Goal: Information Seeking & Learning: Find specific fact

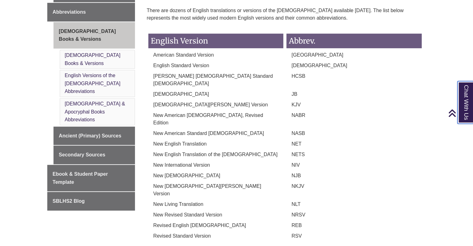
scroll to position [280, 0]
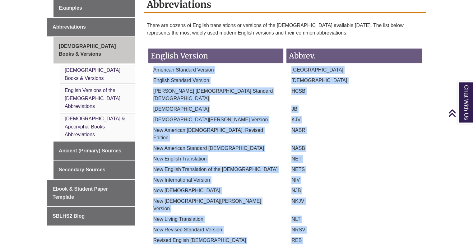
drag, startPoint x: 151, startPoint y: 40, endPoint x: 317, endPoint y: 203, distance: 232.4
click at [317, 203] on div "English Version Abbrev. American Standard Version [GEOGRAPHIC_DATA] English Sta…" at bounding box center [285, 149] width 276 height 215
copy div "American Standard Version ASV English Standard Version ESV [PERSON_NAME] [DEMOG…"
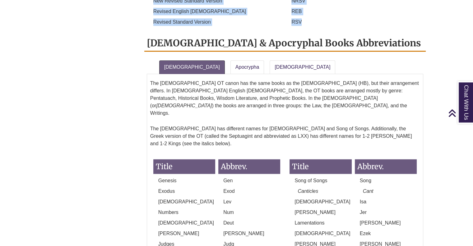
scroll to position [497, 0]
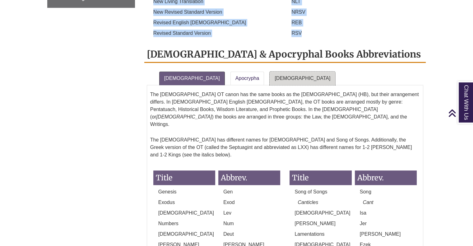
click at [272, 71] on link "[DEMOGRAPHIC_DATA]" at bounding box center [302, 78] width 66 height 14
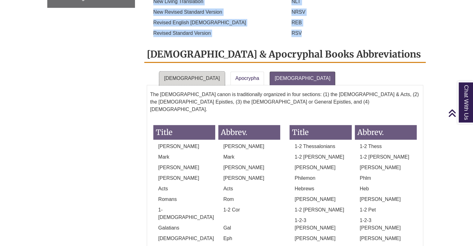
click at [184, 71] on link "[DEMOGRAPHIC_DATA]" at bounding box center [192, 78] width 66 height 14
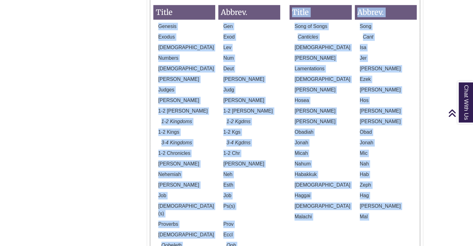
scroll to position [676, 0]
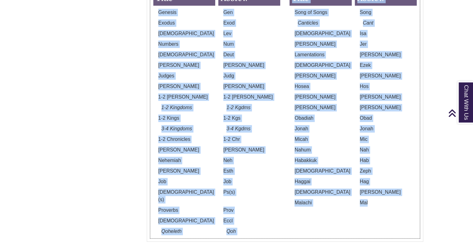
drag, startPoint x: 157, startPoint y: 126, endPoint x: 371, endPoint y: 138, distance: 214.4
click at [371, 138] on div "Title Abbrev. Genesis Gen Exodus Exod [DEMOGRAPHIC_DATA] Lev Numbers Num [DEMOG…" at bounding box center [285, 111] width 272 height 253
click at [216, 206] on div "Proverbs" at bounding box center [184, 211] width 65 height 11
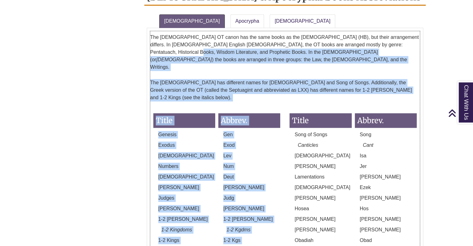
scroll to position [533, 0]
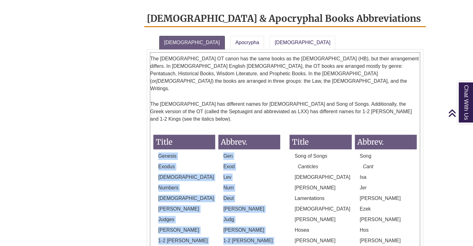
drag, startPoint x: 234, startPoint y: 148, endPoint x: 159, endPoint y: 93, distance: 92.9
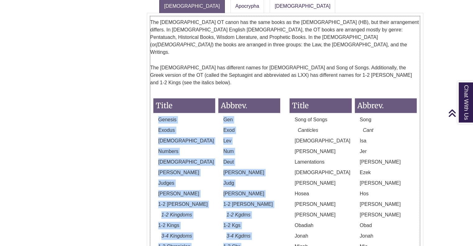
scroll to position [595, 0]
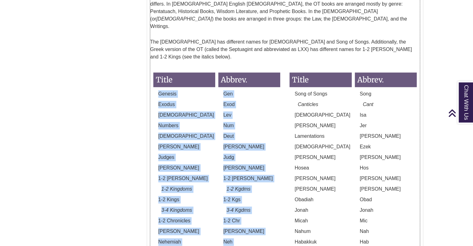
copy div "Genesis Gen Exodus Exod Leviticus Lev Numbers Num Deuteronomy Deut [PERSON_NAME…"
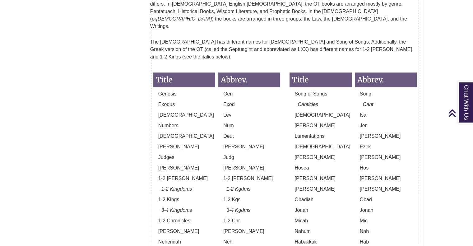
click at [295, 90] on p "Song of Songs" at bounding box center [320, 93] width 62 height 7
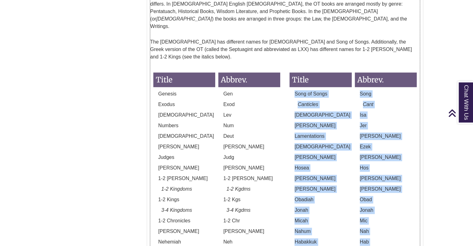
drag, startPoint x: 294, startPoint y: 27, endPoint x: 379, endPoint y: 220, distance: 211.3
click at [379, 220] on div "Title Abbrev. Song of Songs Song Canticles Cant [DEMOGRAPHIC_DATA] Isa [PERSON_…" at bounding box center [352, 178] width 127 height 225
copy div "Song of Songs Song Canticles Cant [PERSON_NAME] Isa [PERSON_NAME] Jer Lamentati…"
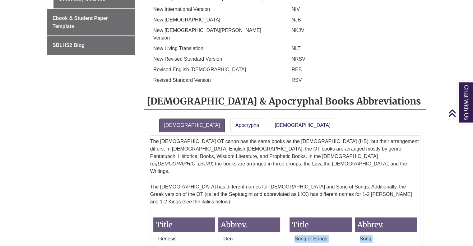
scroll to position [440, 0]
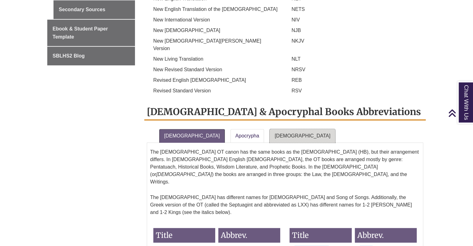
click at [269, 129] on link "[DEMOGRAPHIC_DATA]" at bounding box center [302, 136] width 66 height 14
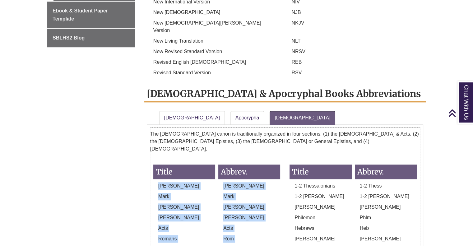
scroll to position [502, 0]
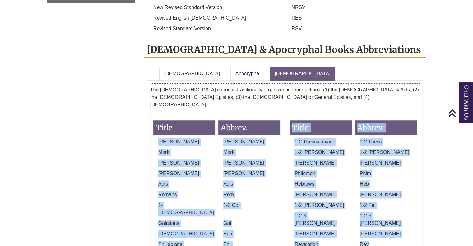
drag, startPoint x: 154, startPoint y: 145, endPoint x: 373, endPoint y: 185, distance: 221.9
click at [373, 185] on div "Title Abbrev. [PERSON_NAME] Matt [PERSON_NAME] [PERSON_NAME] [PERSON_NAME] Acts…" at bounding box center [285, 188] width 272 height 148
click at [276, 201] on p "1-2 Cor" at bounding box center [249, 204] width 62 height 7
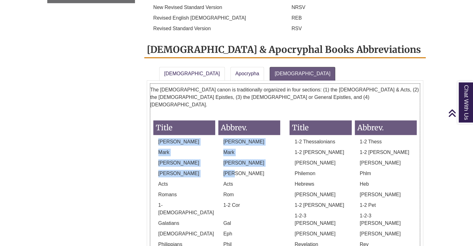
drag, startPoint x: 156, startPoint y: 83, endPoint x: 270, endPoint y: 110, distance: 117.2
click at [270, 114] on div "Title Abbrev. [PERSON_NAME] Matt [PERSON_NAME] [PERSON_NAME] [PERSON_NAME] Acts…" at bounding box center [216, 188] width 127 height 148
drag, startPoint x: 280, startPoint y: 114, endPoint x: 278, endPoint y: 118, distance: 4.6
click at [280, 170] on div "[PERSON_NAME]" at bounding box center [249, 175] width 65 height 11
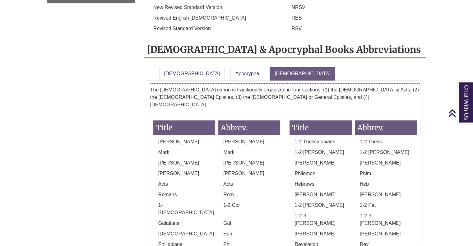
drag, startPoint x: 235, startPoint y: 191, endPoint x: 252, endPoint y: 194, distance: 17.1
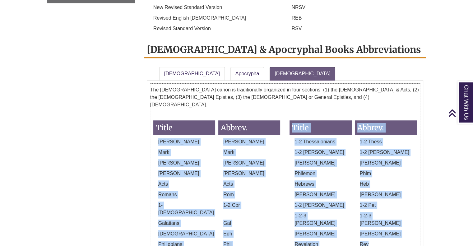
drag, startPoint x: 368, startPoint y: 178, endPoint x: 154, endPoint y: 83, distance: 234.4
click at [154, 114] on div "Title Abbrev. [PERSON_NAME] Matt [PERSON_NAME] [PERSON_NAME] [PERSON_NAME] Acts…" at bounding box center [285, 188] width 272 height 148
copy div "[PERSON_NAME] [PERSON_NAME] [PERSON_NAME] [PERSON_NAME] [PERSON_NAME] Acts Acts…"
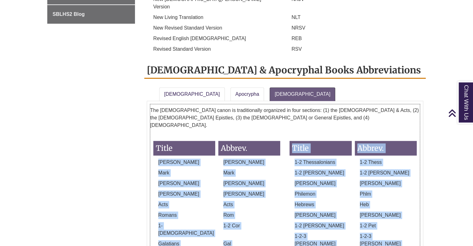
scroll to position [471, 0]
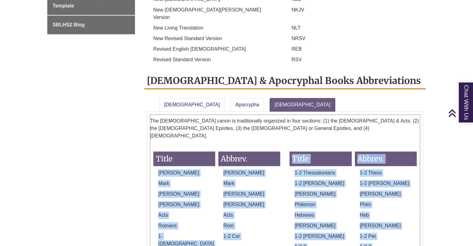
click at [284, 145] on div "Title Abbrev. [PERSON_NAME] Matt [PERSON_NAME] [PERSON_NAME] [PERSON_NAME] Acts…" at bounding box center [217, 219] width 136 height 148
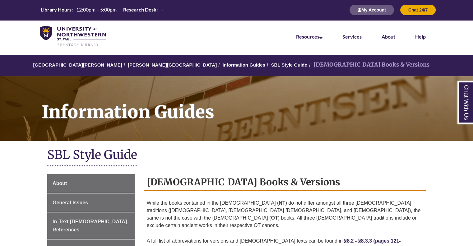
scroll to position [0, 0]
